Goal: Task Accomplishment & Management: Use online tool/utility

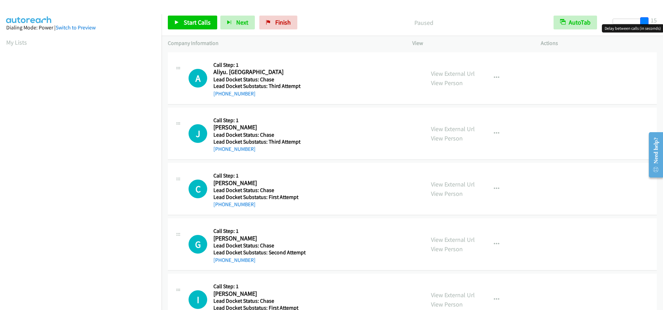
drag, startPoint x: 616, startPoint y: 22, endPoint x: 650, endPoint y: 23, distance: 33.9
click at [650, 23] on div at bounding box center [629, 24] width 44 height 11
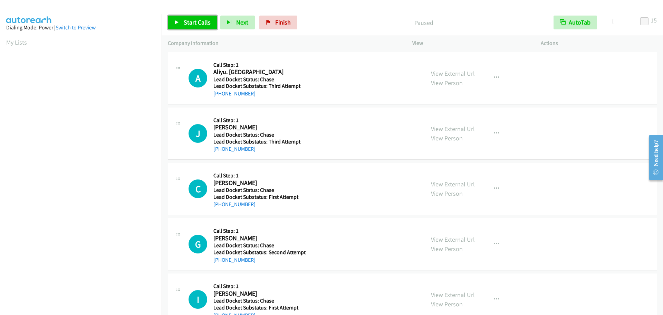
click at [202, 27] on link "Start Calls" at bounding box center [192, 23] width 49 height 14
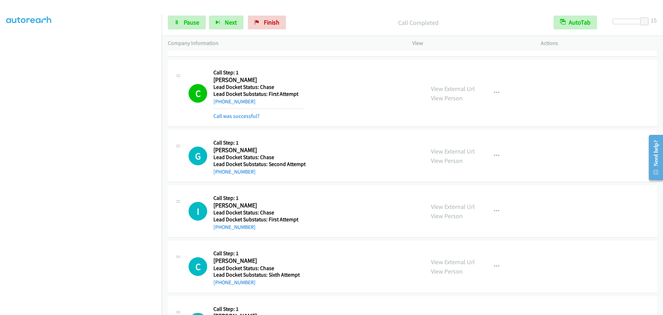
scroll to position [138, 0]
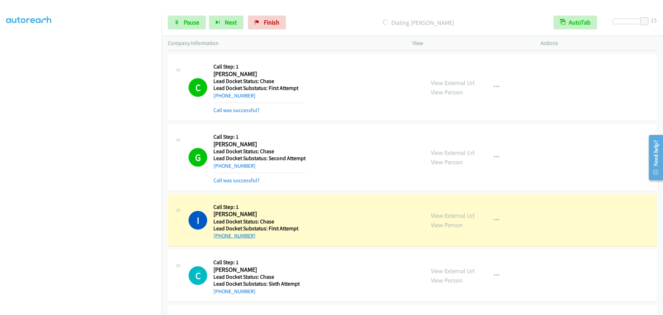
drag, startPoint x: 255, startPoint y: 235, endPoint x: 220, endPoint y: 238, distance: 35.0
click at [220, 238] on div "+1 347-656-6979" at bounding box center [259, 236] width 90 height 8
copy link "347-656-6979"
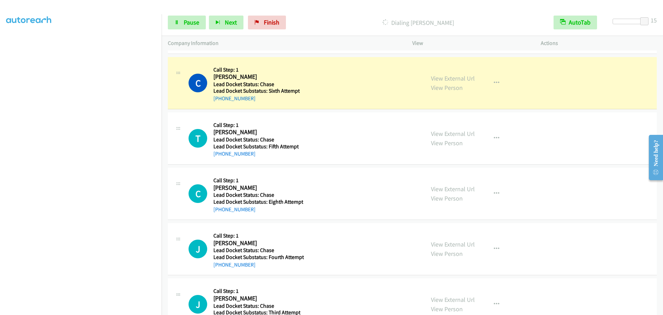
scroll to position [360, 0]
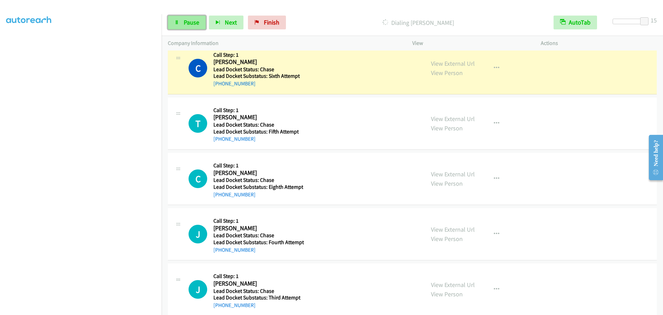
click at [190, 22] on span "Pause" at bounding box center [192, 22] width 16 height 8
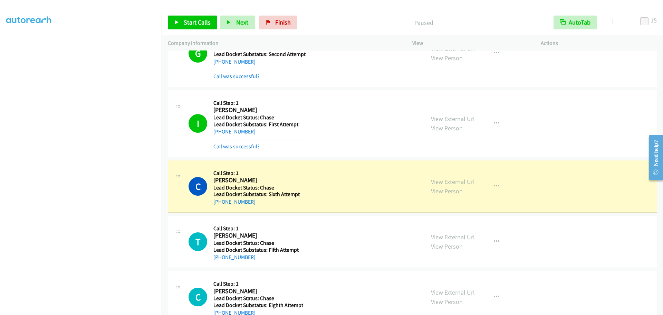
scroll to position [222, 0]
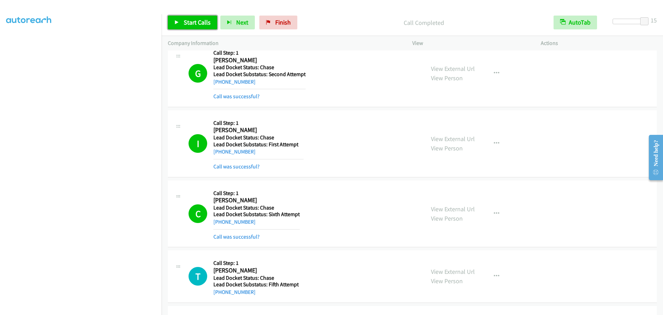
click at [179, 18] on link "Start Calls" at bounding box center [192, 23] width 49 height 14
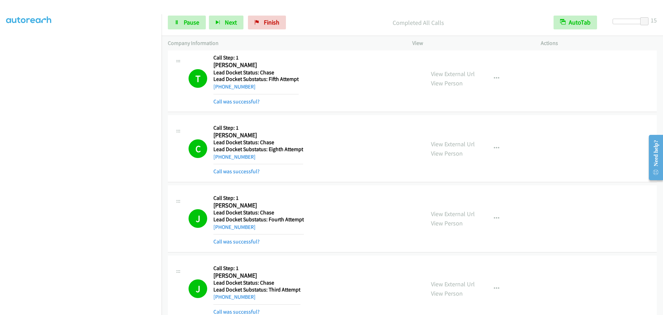
scroll to position [467, 0]
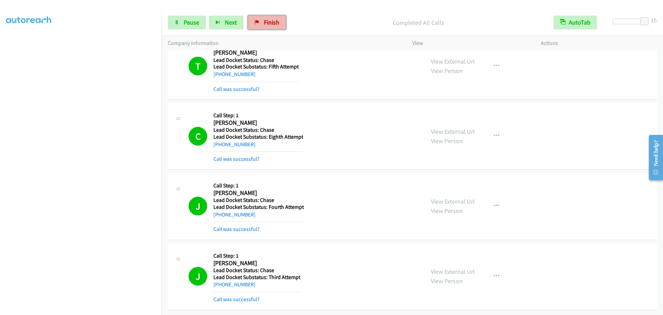
click at [257, 21] on icon at bounding box center [257, 22] width 5 height 5
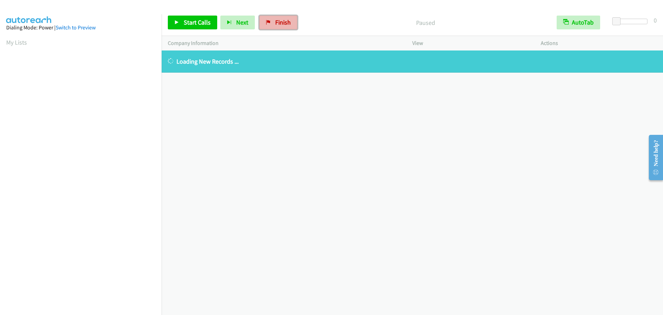
click at [265, 19] on link "Finish" at bounding box center [279, 23] width 38 height 14
click at [279, 22] on span "Finish" at bounding box center [283, 22] width 16 height 8
drag, startPoint x: 278, startPoint y: 24, endPoint x: 355, endPoint y: 27, distance: 76.8
click at [278, 24] on span "Finish" at bounding box center [283, 22] width 16 height 8
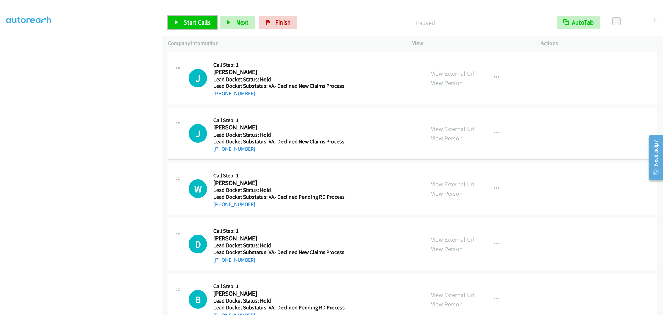
click at [192, 25] on span "Start Calls" at bounding box center [197, 22] width 27 height 8
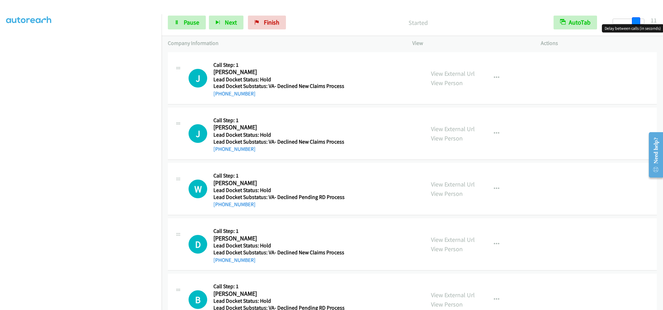
drag, startPoint x: 615, startPoint y: 19, endPoint x: 637, endPoint y: 21, distance: 22.3
click at [637, 21] on span at bounding box center [636, 21] width 8 height 8
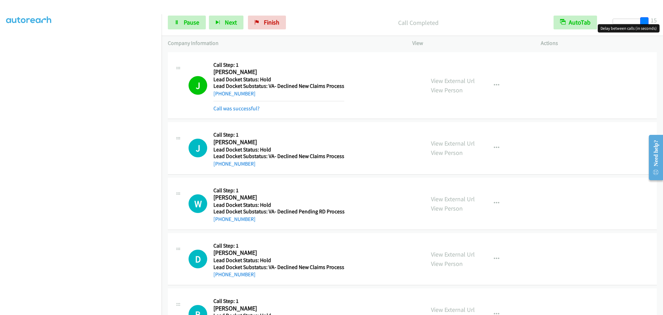
drag, startPoint x: 638, startPoint y: 22, endPoint x: 663, endPoint y: 26, distance: 25.2
click at [663, 26] on div "Start Calls Pause Next Finish Call Completed AutoTab AutoTab 15" at bounding box center [413, 22] width 502 height 27
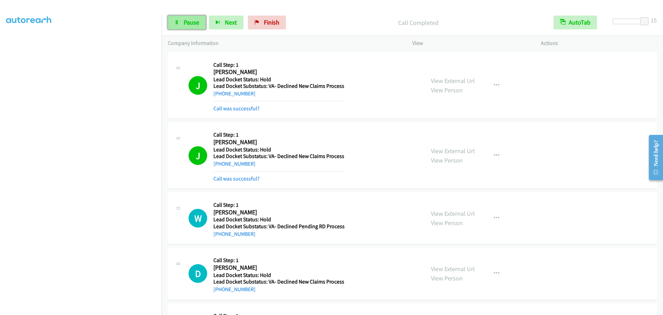
click at [185, 23] on span "Pause" at bounding box center [192, 22] width 16 height 8
click at [195, 26] on span "Start Calls" at bounding box center [197, 22] width 27 height 8
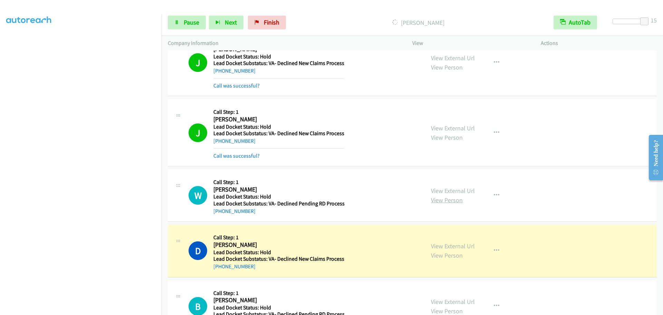
scroll to position [50, 0]
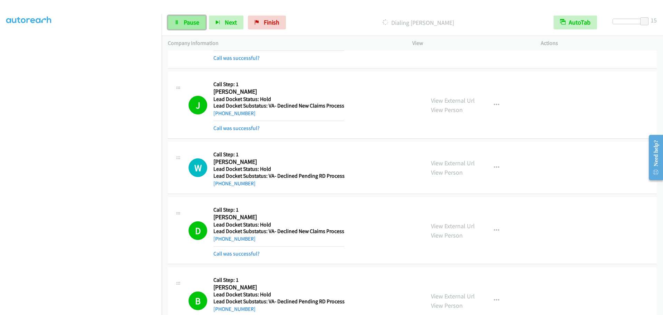
click at [194, 22] on span "Pause" at bounding box center [192, 22] width 16 height 8
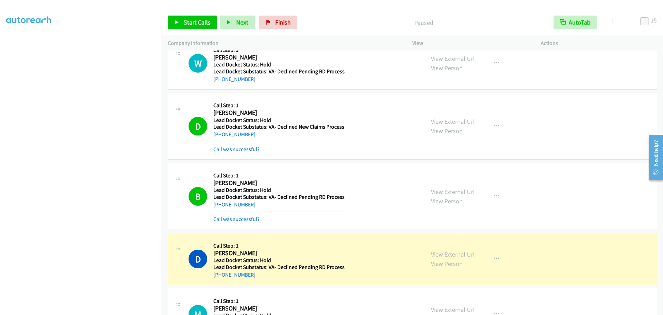
scroll to position [246, 0]
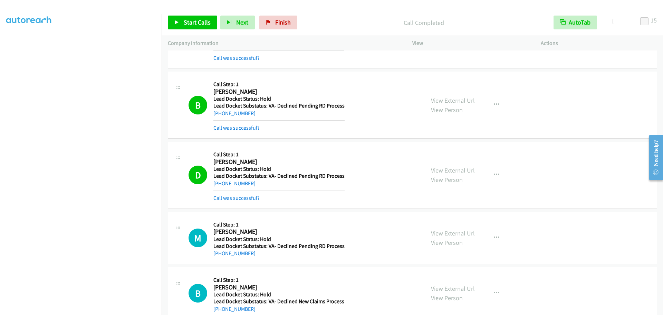
drag, startPoint x: 262, startPoint y: 163, endPoint x: 210, endPoint y: 162, distance: 52.2
click at [210, 162] on div "D Callback Scheduled Call Step: 1 Dimitriy Scwartz America/New_York Lead Docket…" at bounding box center [304, 175] width 230 height 54
copy h2 "Dimitriy Scwartz"
click at [183, 27] on link "Start Calls" at bounding box center [192, 23] width 49 height 14
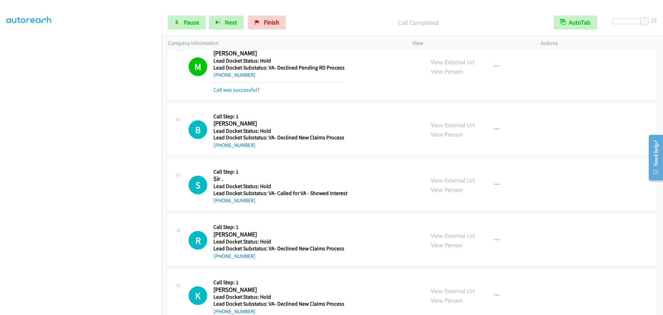
scroll to position [442, 0]
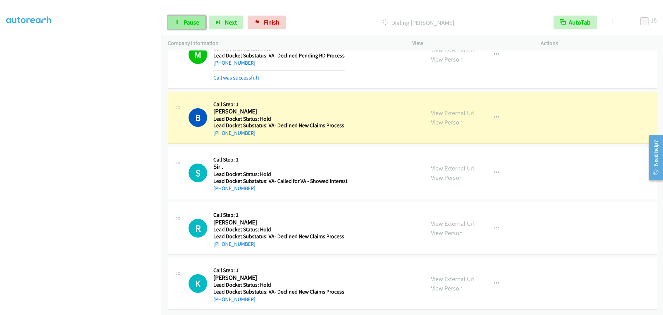
click at [182, 17] on link "Pause" at bounding box center [187, 23] width 38 height 14
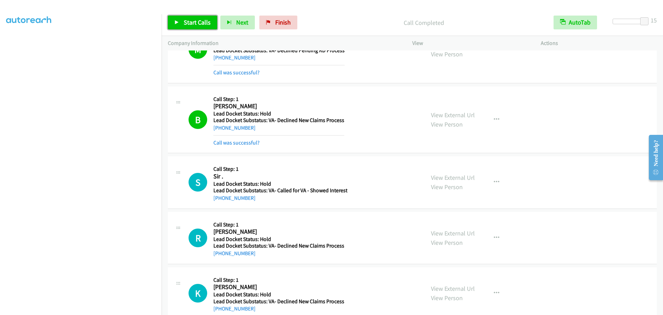
click at [197, 22] on span "Start Calls" at bounding box center [197, 22] width 27 height 8
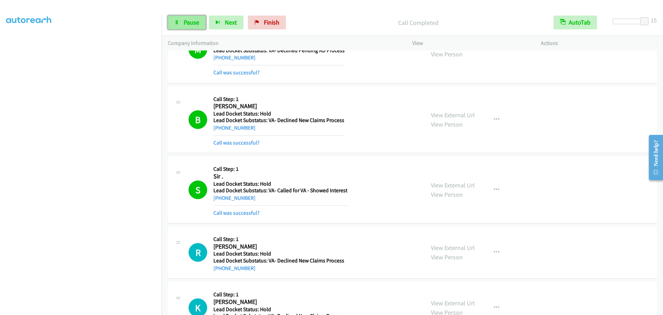
click at [186, 27] on link "Pause" at bounding box center [187, 23] width 38 height 14
click at [184, 16] on link "Start Calls" at bounding box center [192, 23] width 49 height 14
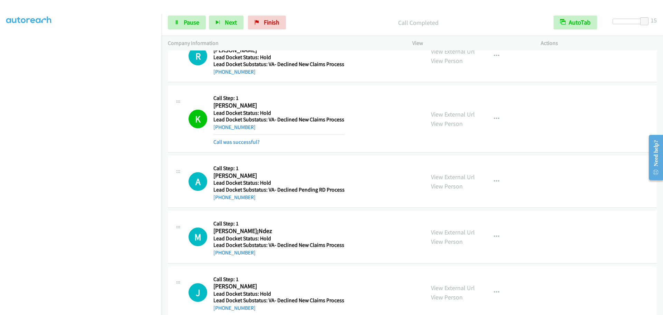
scroll to position [652, 0]
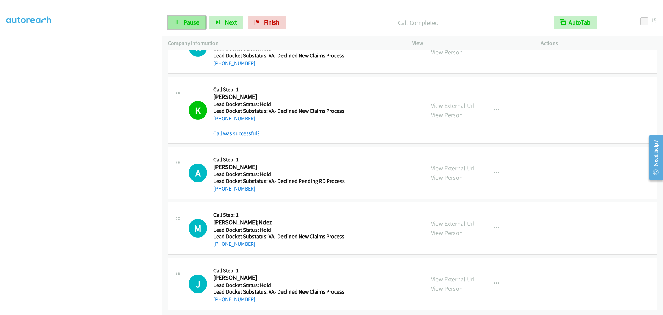
click at [195, 22] on span "Pause" at bounding box center [192, 22] width 16 height 8
click at [195, 23] on span "Start Calls" at bounding box center [197, 22] width 27 height 8
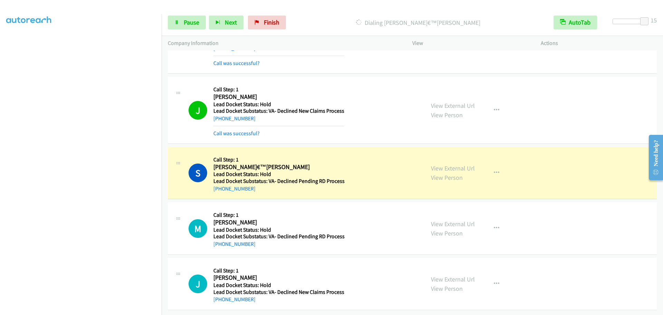
scroll to position [877, 0]
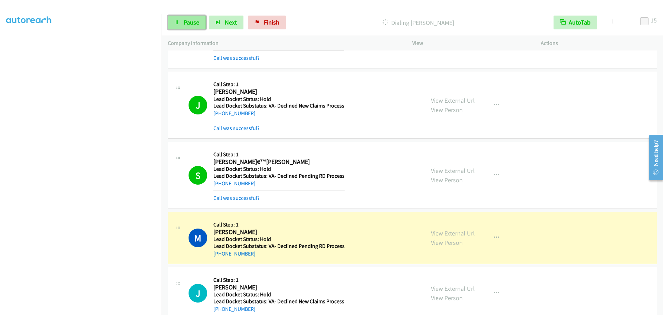
click at [185, 22] on span "Pause" at bounding box center [192, 22] width 16 height 8
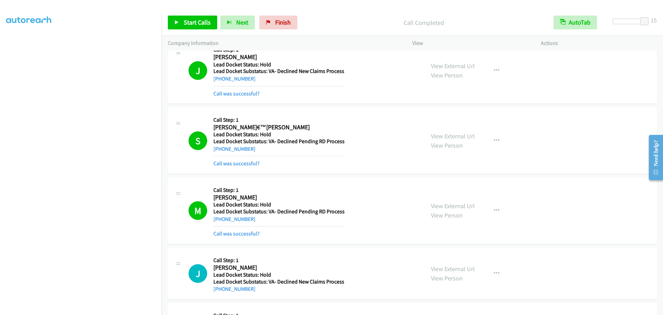
scroll to position [899, 0]
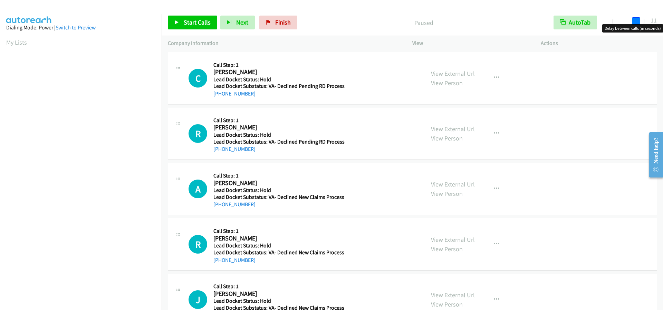
drag, startPoint x: 617, startPoint y: 19, endPoint x: 640, endPoint y: 22, distance: 22.9
click at [640, 22] on span at bounding box center [636, 21] width 8 height 8
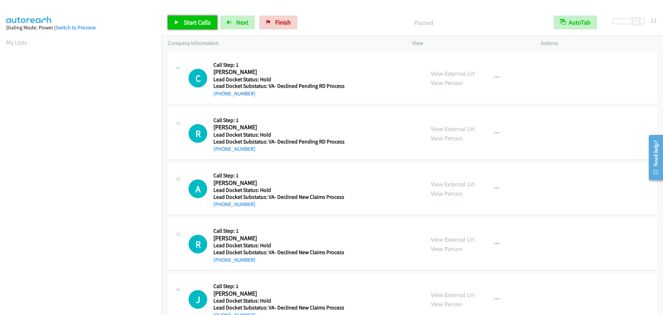
click at [187, 21] on span "Start Calls" at bounding box center [197, 22] width 27 height 8
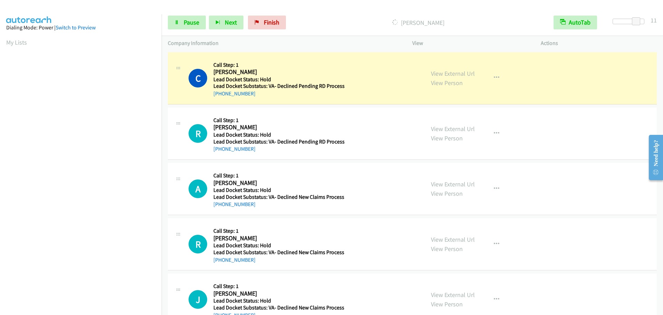
scroll to position [73, 0]
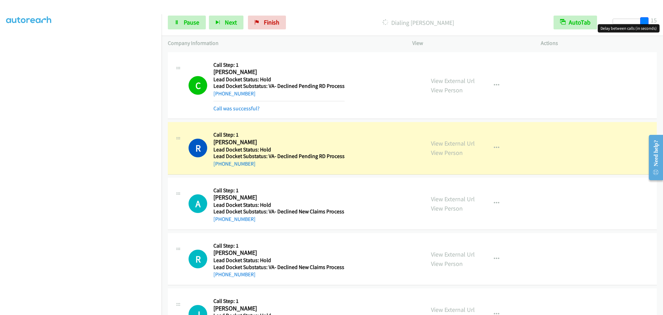
drag, startPoint x: 635, startPoint y: 19, endPoint x: 663, endPoint y: 20, distance: 27.7
click at [663, 20] on div "Start Calls Pause Next Finish Dialing Raymond Freese AutoTab AutoTab 15" at bounding box center [413, 22] width 502 height 27
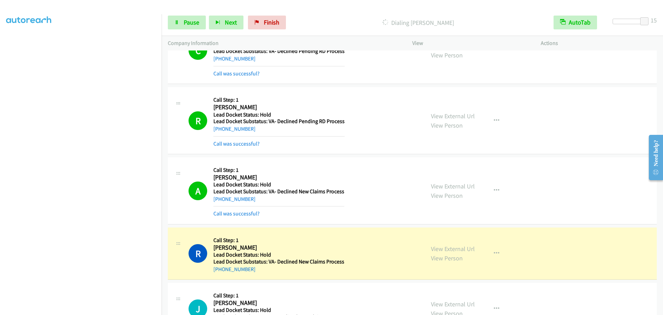
scroll to position [173, 0]
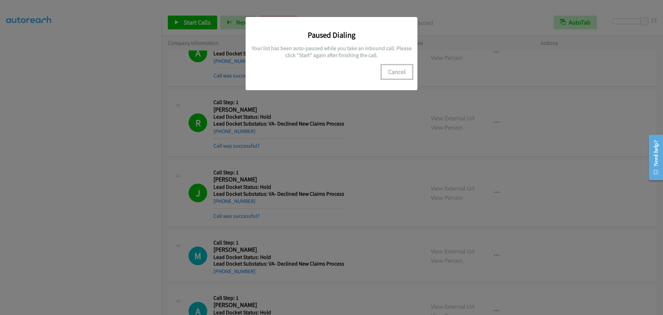
click at [401, 74] on button "Cancel" at bounding box center [397, 72] width 31 height 14
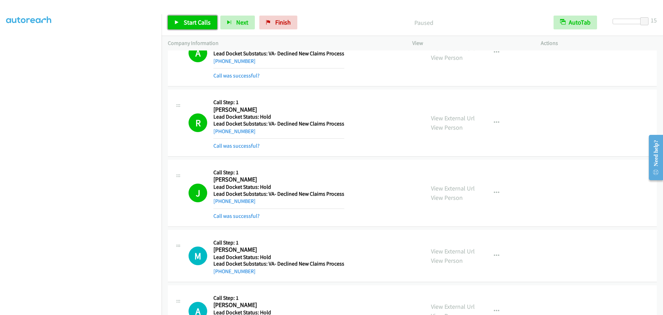
click at [185, 17] on link "Start Calls" at bounding box center [192, 23] width 49 height 14
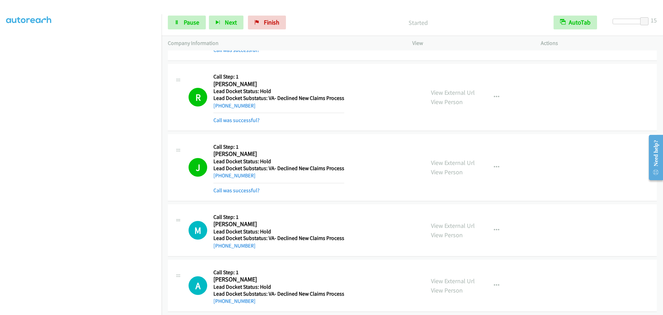
scroll to position [261, 0]
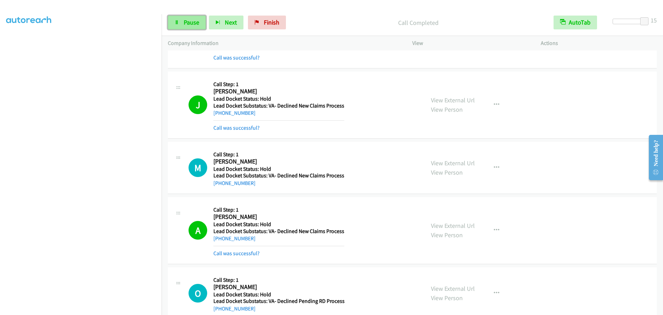
click at [184, 23] on span "Pause" at bounding box center [192, 22] width 16 height 8
click at [197, 23] on span "Start Calls" at bounding box center [197, 22] width 27 height 8
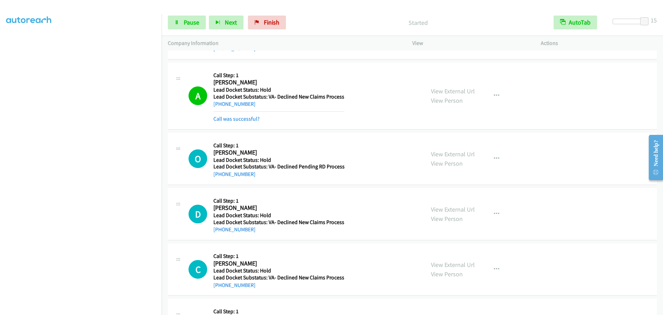
scroll to position [399, 0]
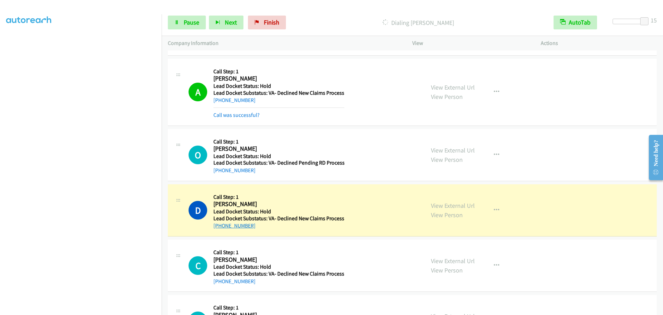
drag, startPoint x: 254, startPoint y: 226, endPoint x: 221, endPoint y: 227, distance: 32.8
click at [221, 227] on div "+1 804-313-0714" at bounding box center [279, 225] width 131 height 8
copy link "804-313-0714"
